Goal: Check status: Check status

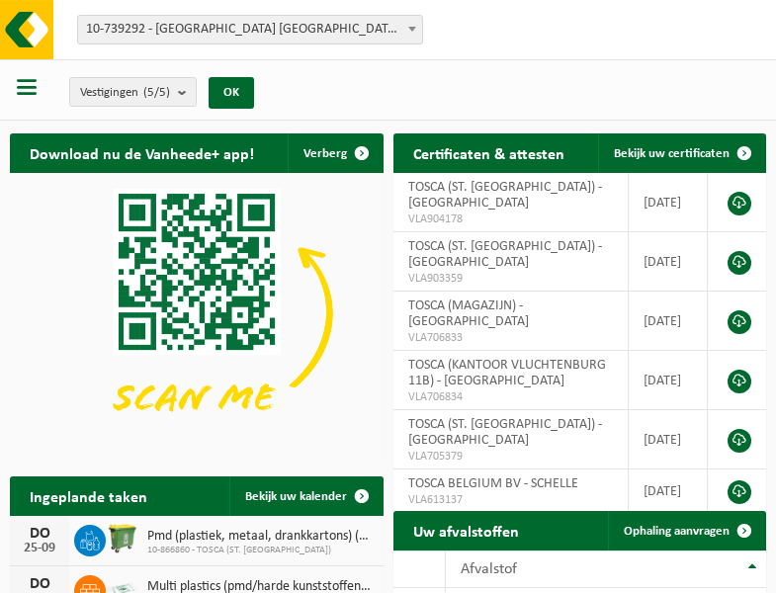
click at [412, 29] on b at bounding box center [412, 29] width 8 height 5
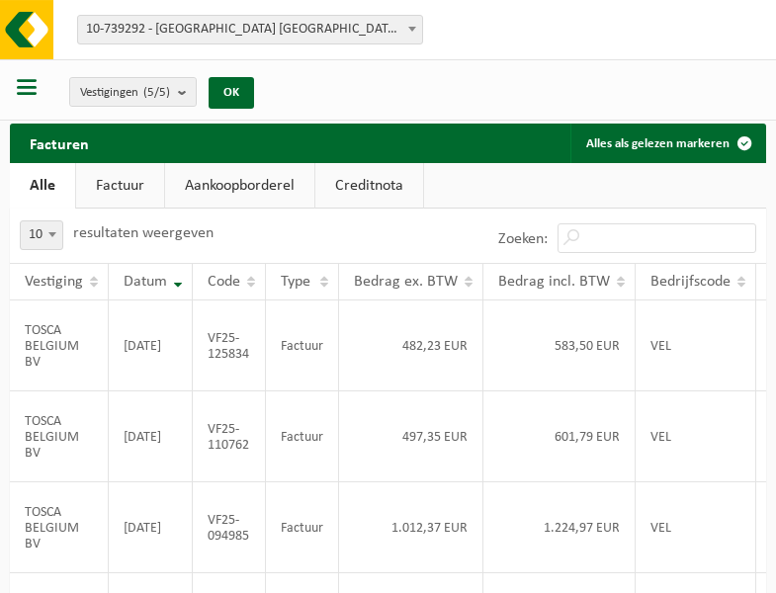
click at [412, 29] on b at bounding box center [412, 29] width 8 height 5
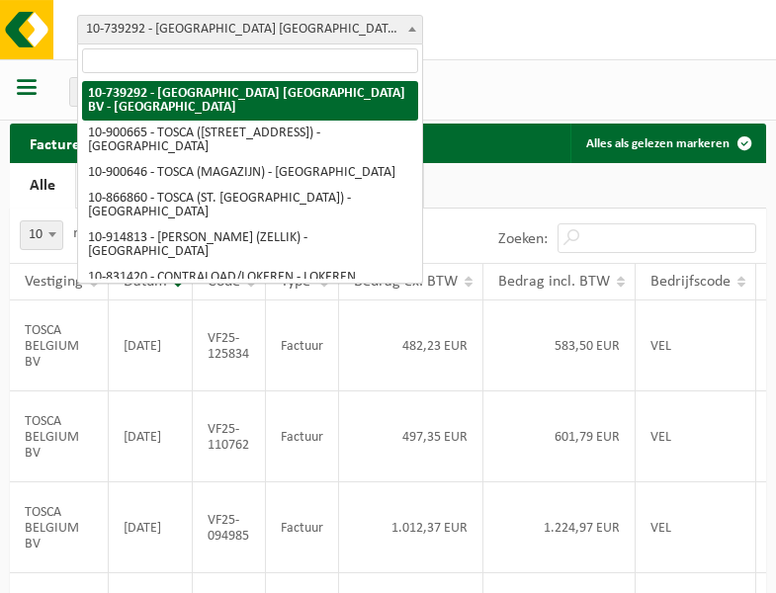
select select "119212"
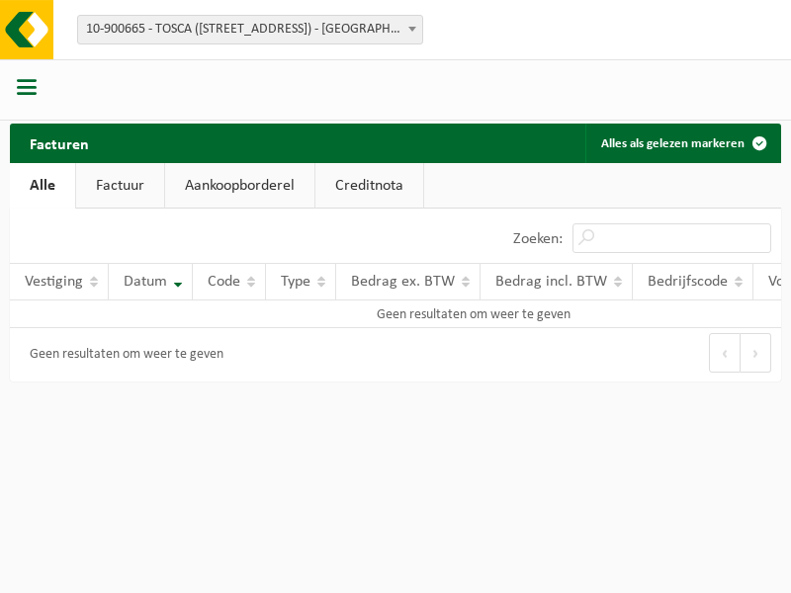
click at [412, 29] on b at bounding box center [412, 29] width 8 height 5
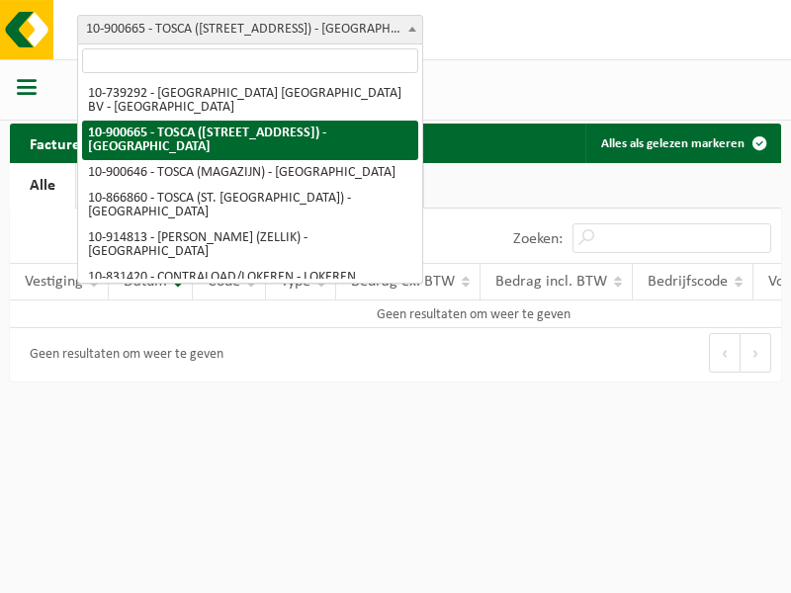
select select "119209"
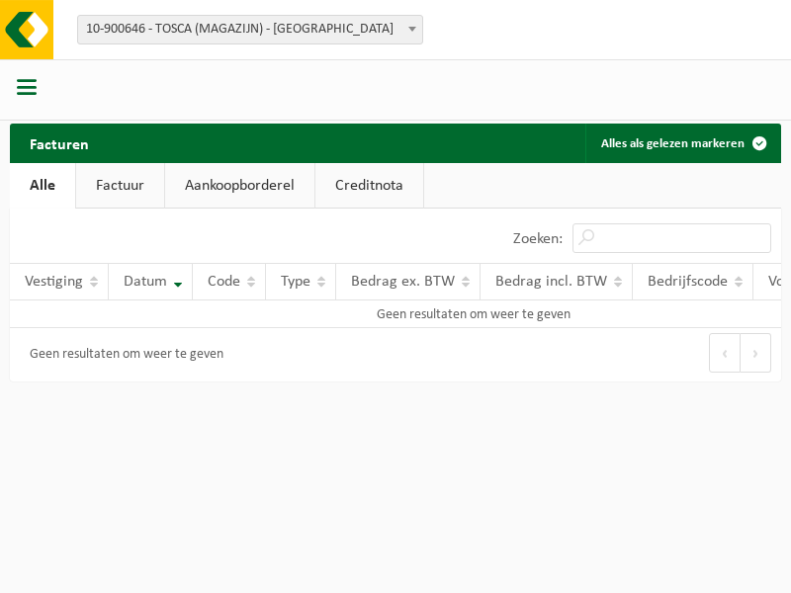
click at [412, 29] on b at bounding box center [412, 29] width 8 height 5
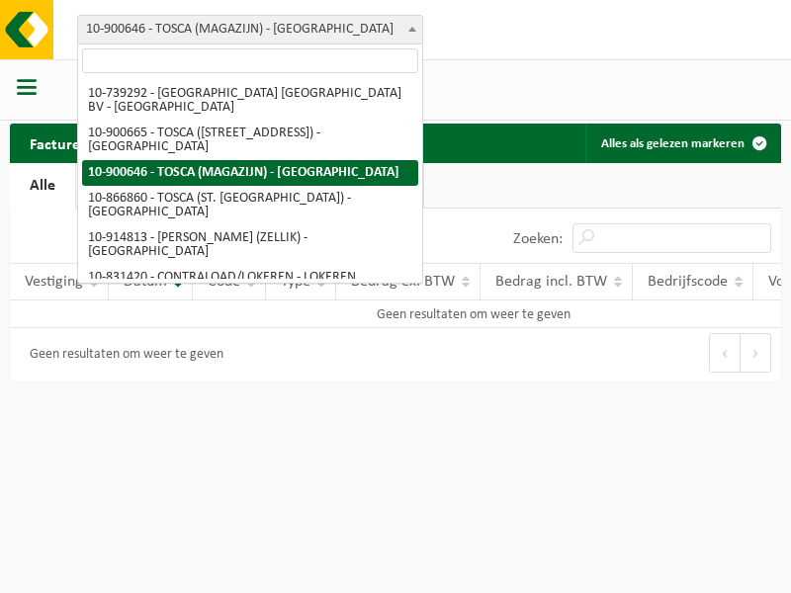
select select "103057"
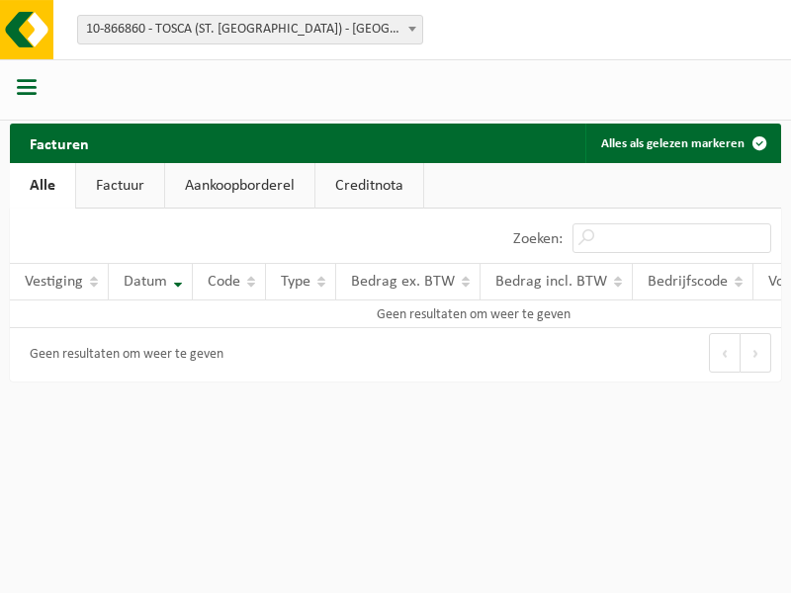
click at [412, 29] on b at bounding box center [412, 29] width 8 height 5
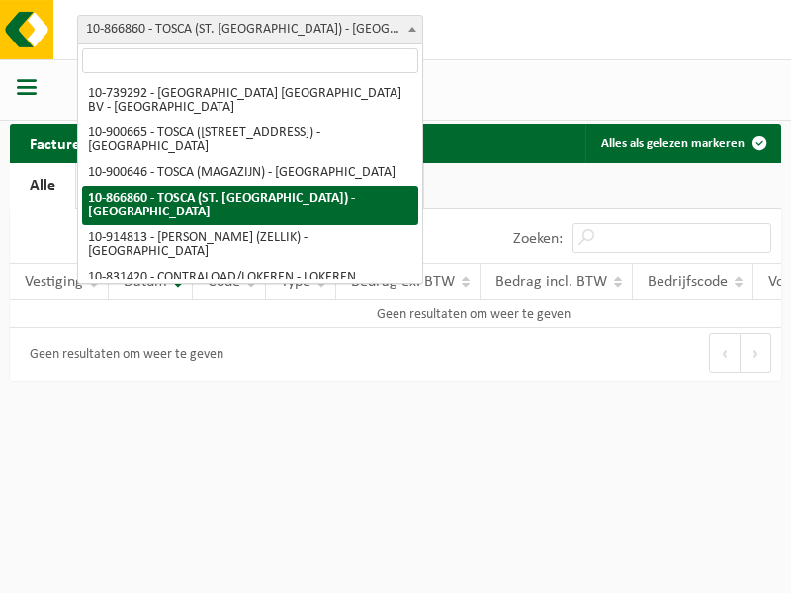
select select "126716"
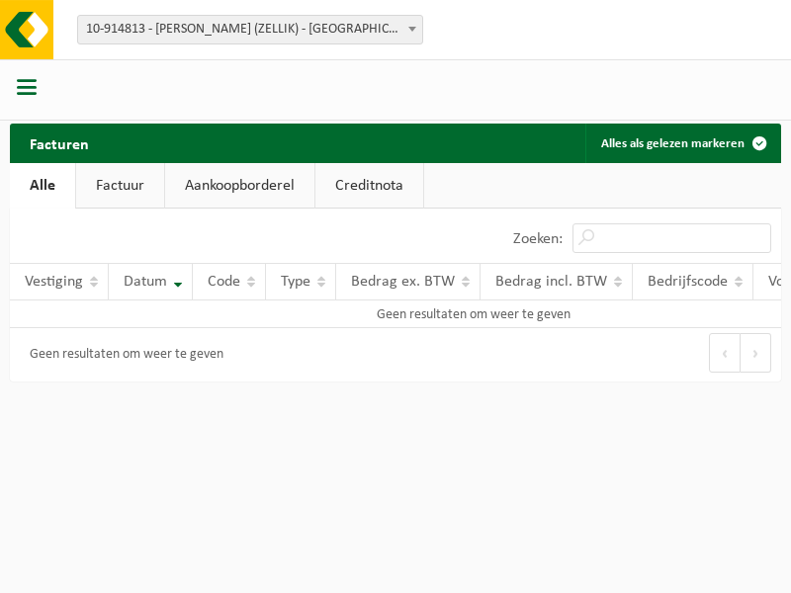
click at [412, 29] on b at bounding box center [412, 29] width 8 height 5
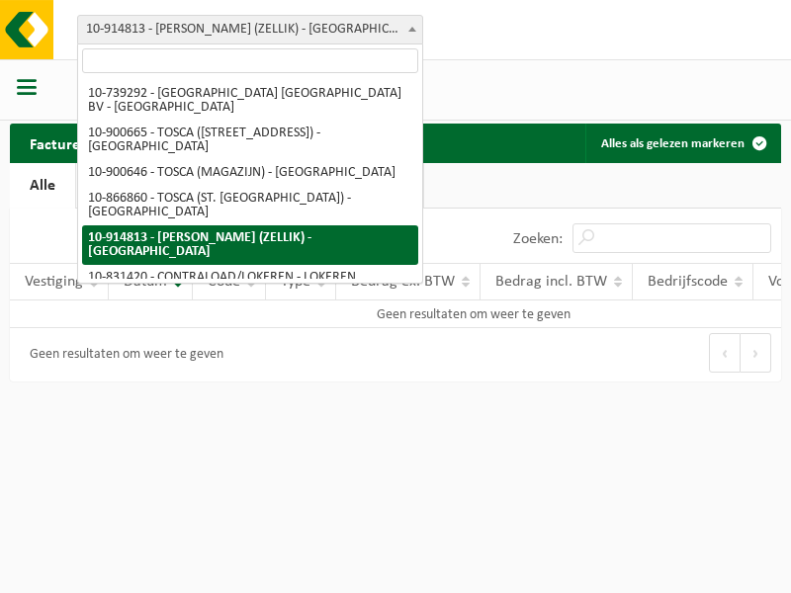
select select "88625"
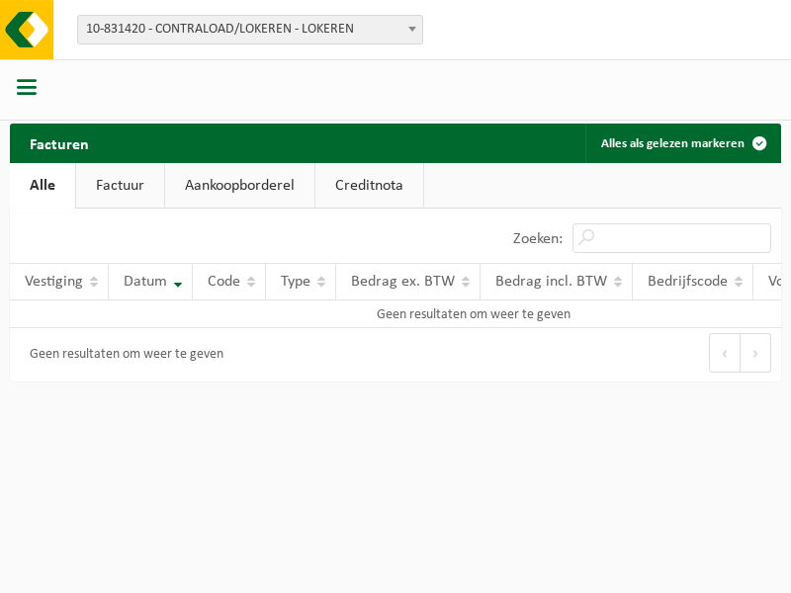
click at [412, 29] on b at bounding box center [412, 29] width 8 height 5
select select "99558"
click at [412, 29] on b at bounding box center [412, 29] width 8 height 5
